Goal: Book appointment/travel/reservation

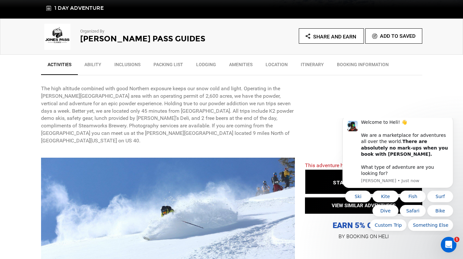
scroll to position [202, 0]
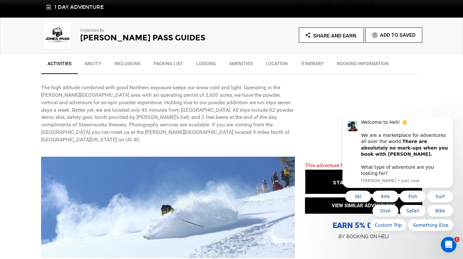
click at [197, 134] on p "The high altitude combined with good Northern exposure keeps our snow cold and …" at bounding box center [168, 114] width 254 height 60
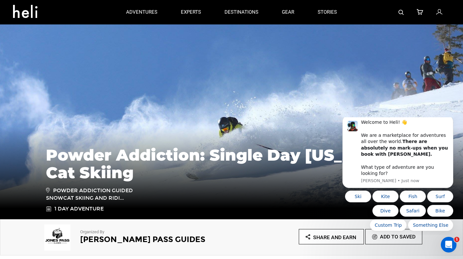
scroll to position [0, 0]
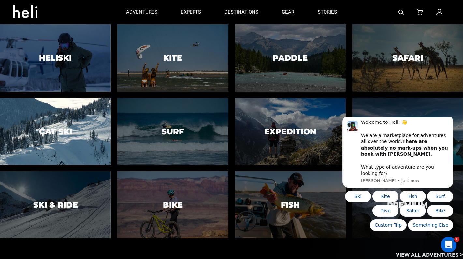
click at [75, 152] on div at bounding box center [55, 131] width 113 height 68
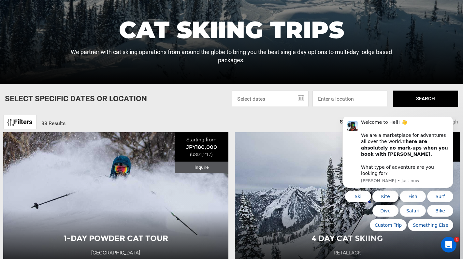
scroll to position [149, 0]
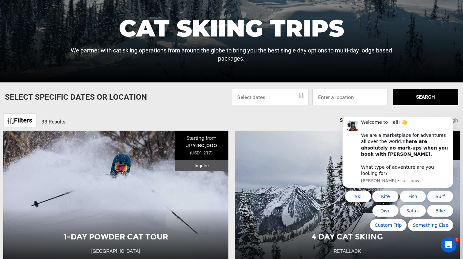
click at [337, 105] on input at bounding box center [349, 97] width 75 height 16
type input "[GEOGRAPHIC_DATA], [GEOGRAPHIC_DATA], [GEOGRAPHIC_DATA]"
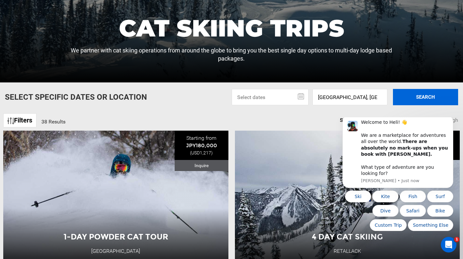
click at [414, 101] on button "SEARCH" at bounding box center [425, 97] width 65 height 16
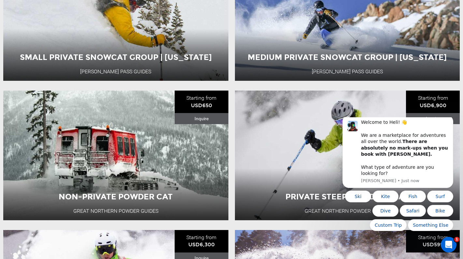
scroll to position [331, 0]
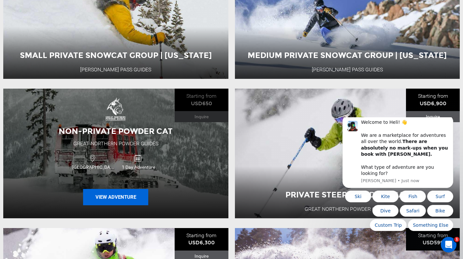
click at [122, 194] on button "View Adventure" at bounding box center [115, 197] width 65 height 16
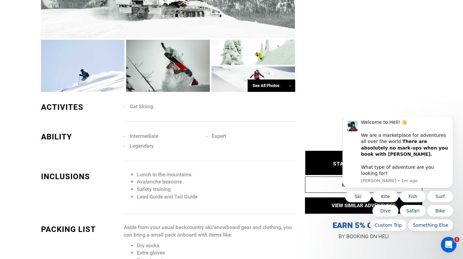
scroll to position [454, 0]
click at [259, 83] on div "See All Photos →" at bounding box center [272, 85] width 48 height 13
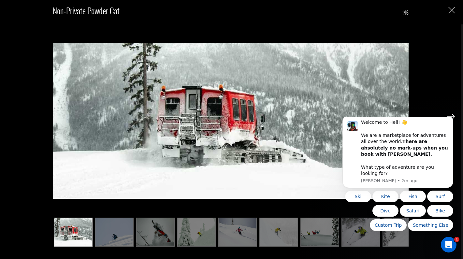
scroll to position [492, 0]
